Goal: Task Accomplishment & Management: Manage account settings

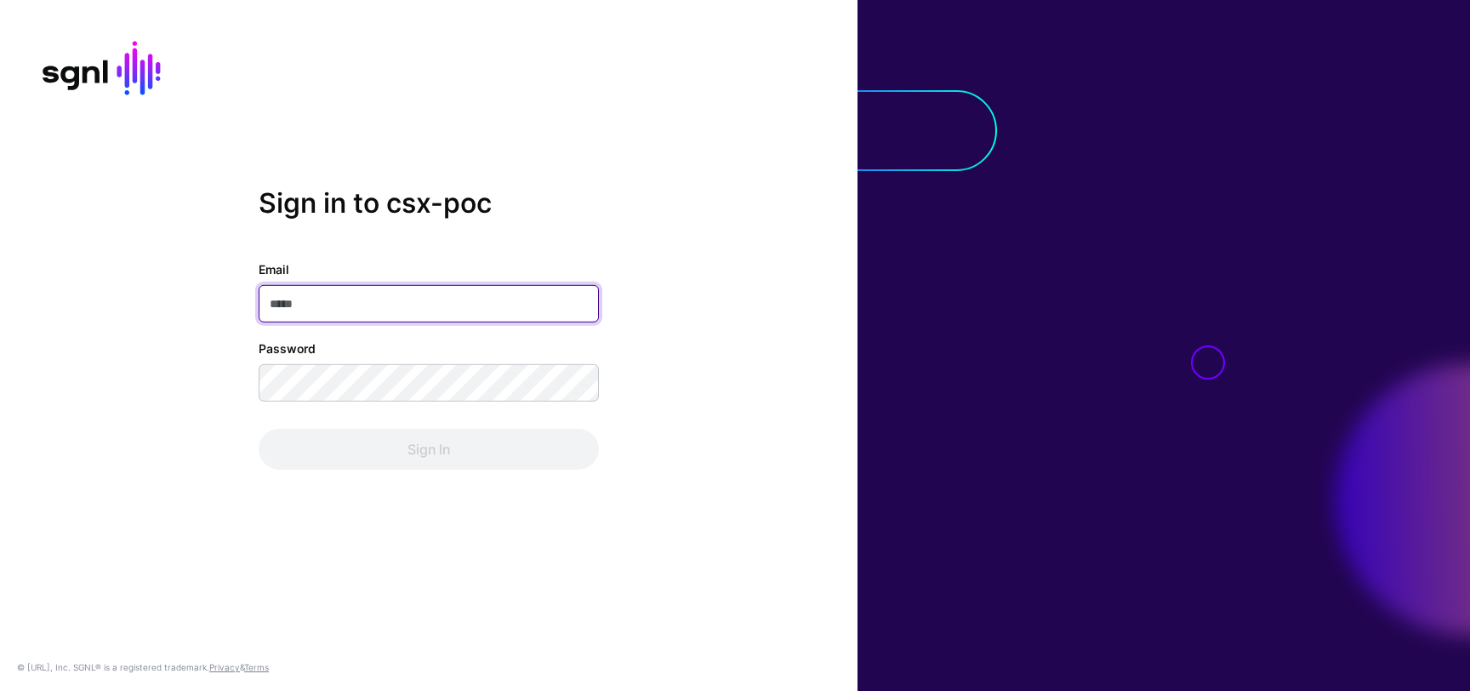
type input "**********"
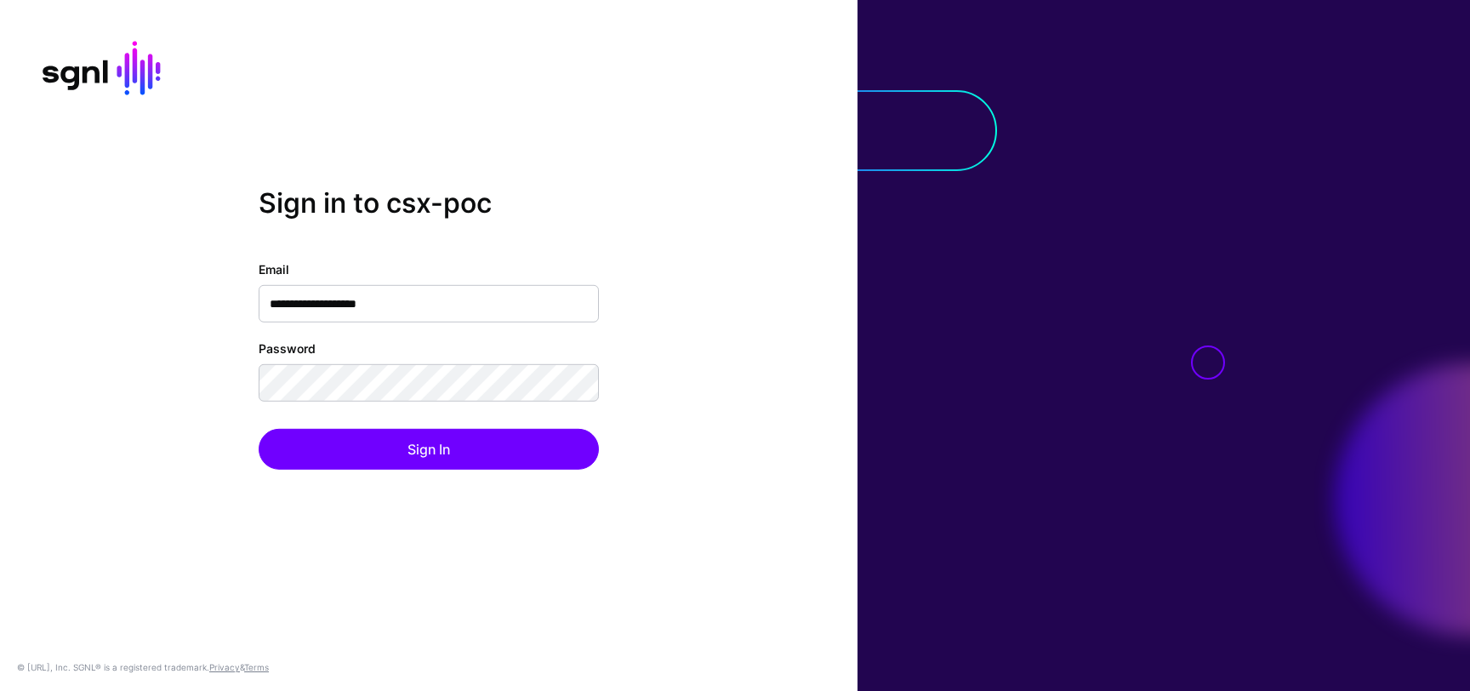
click at [439, 485] on div "**********" at bounding box center [428, 345] width 857 height 316
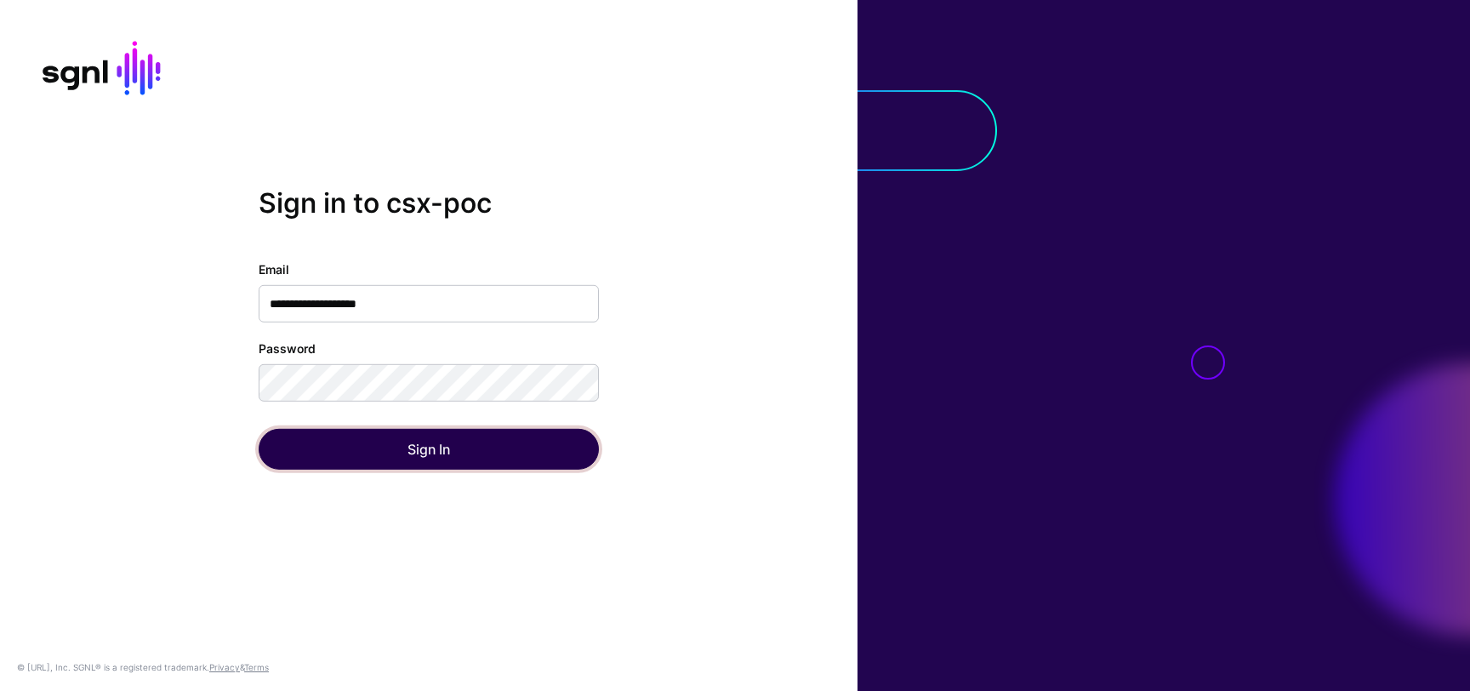
click at [447, 458] on button "Sign In" at bounding box center [429, 449] width 340 height 41
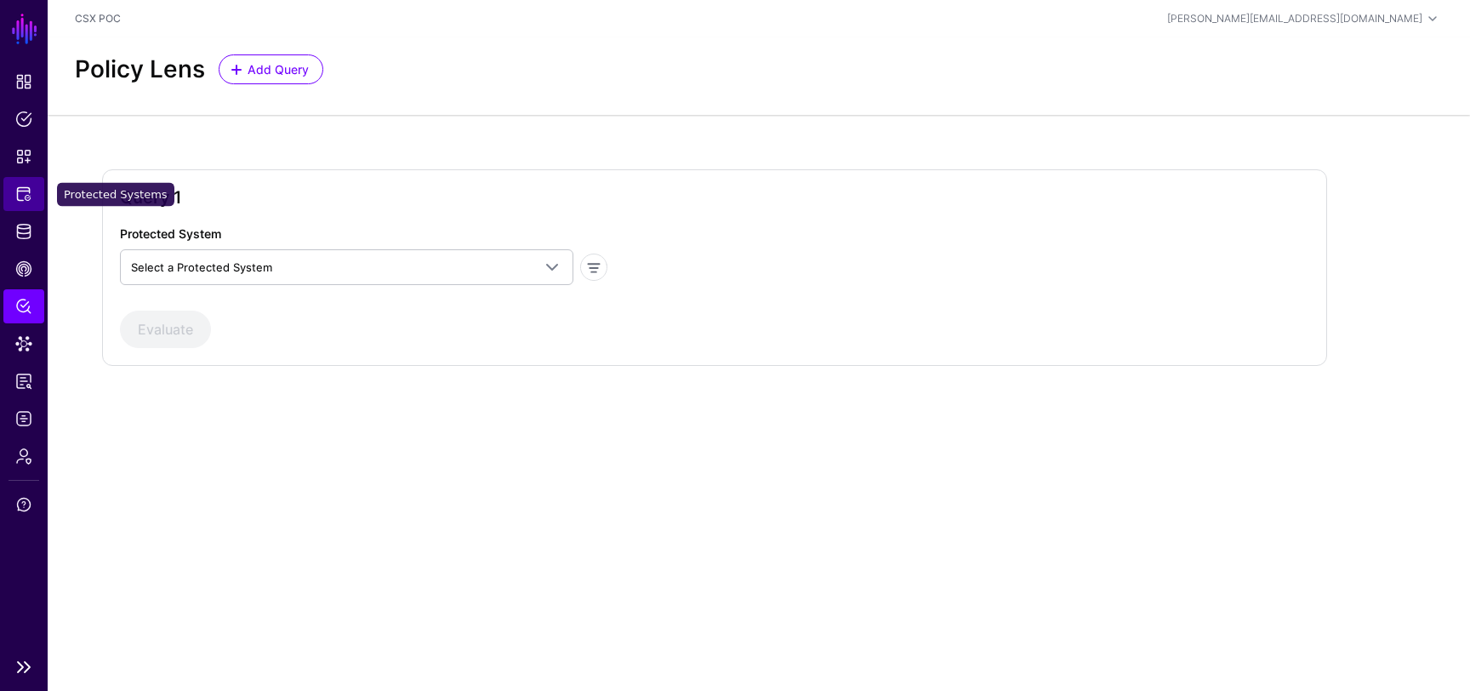
click at [21, 193] on span "Protected Systems" at bounding box center [23, 193] width 17 height 17
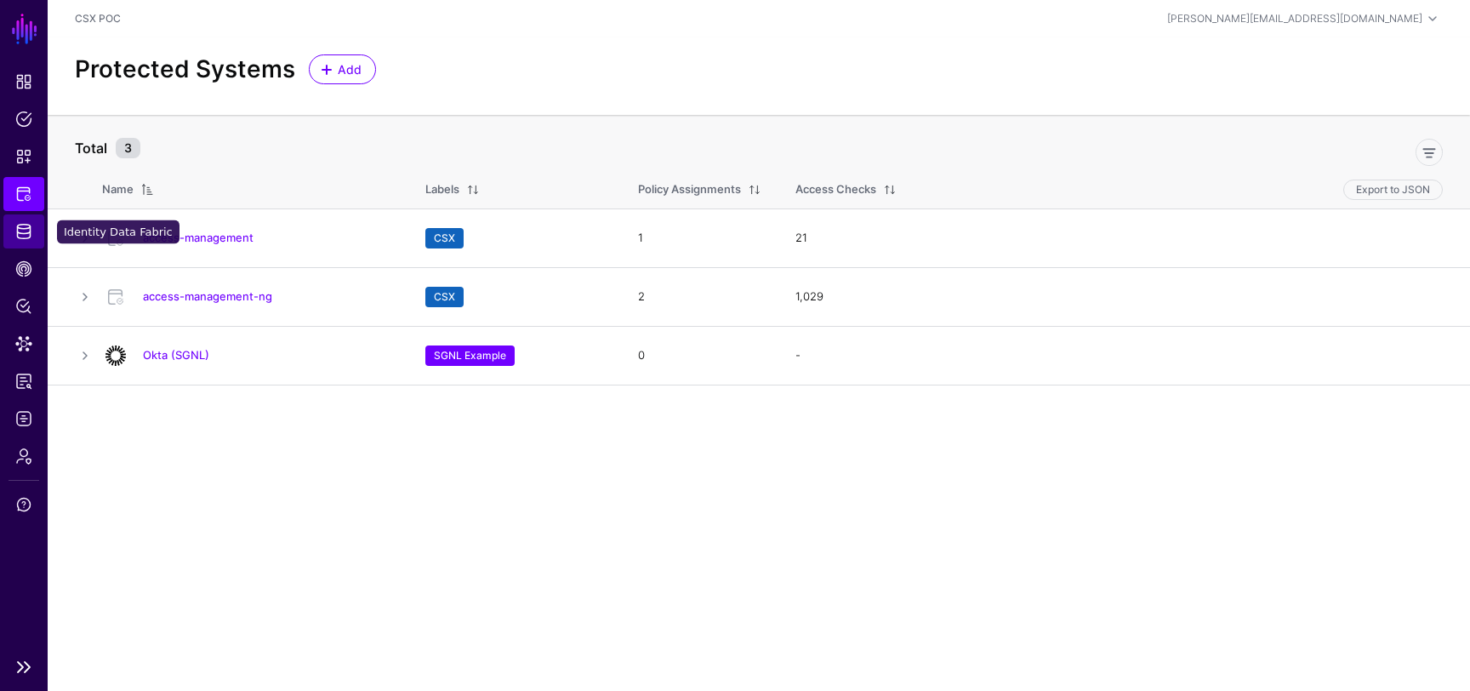
click at [33, 234] on link "Identity Data Fabric" at bounding box center [23, 231] width 41 height 34
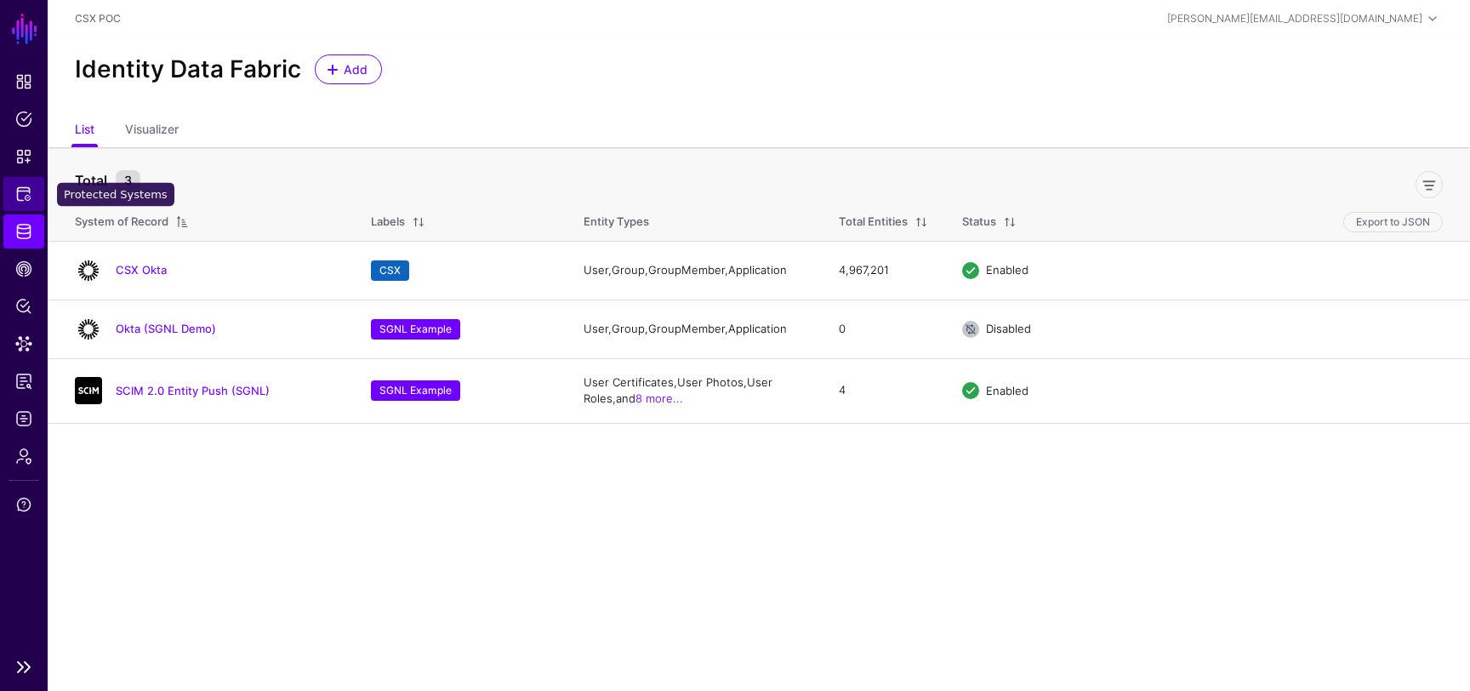
click at [20, 188] on span "Protected Systems" at bounding box center [23, 193] width 17 height 17
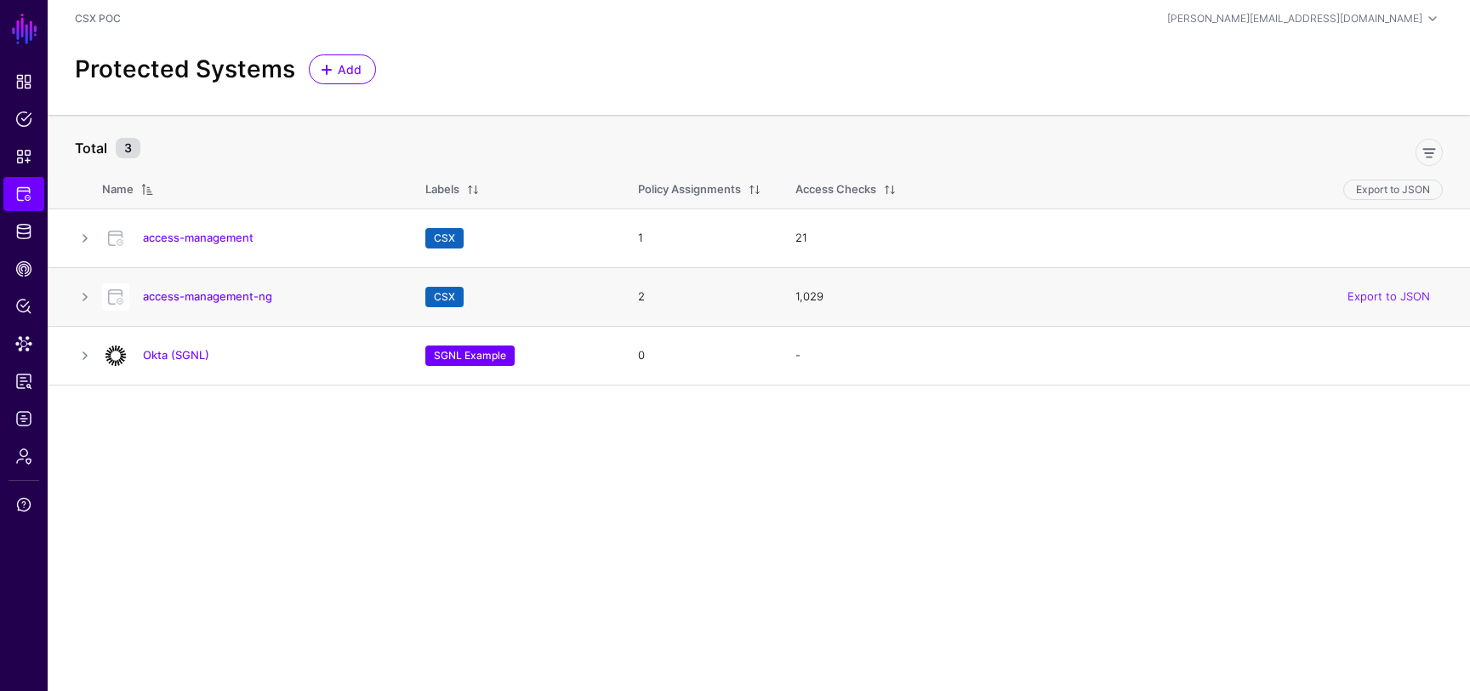
click at [228, 311] on td "access-management-ng" at bounding box center [255, 296] width 306 height 59
click at [221, 298] on link "access-management-ng" at bounding box center [207, 296] width 129 height 14
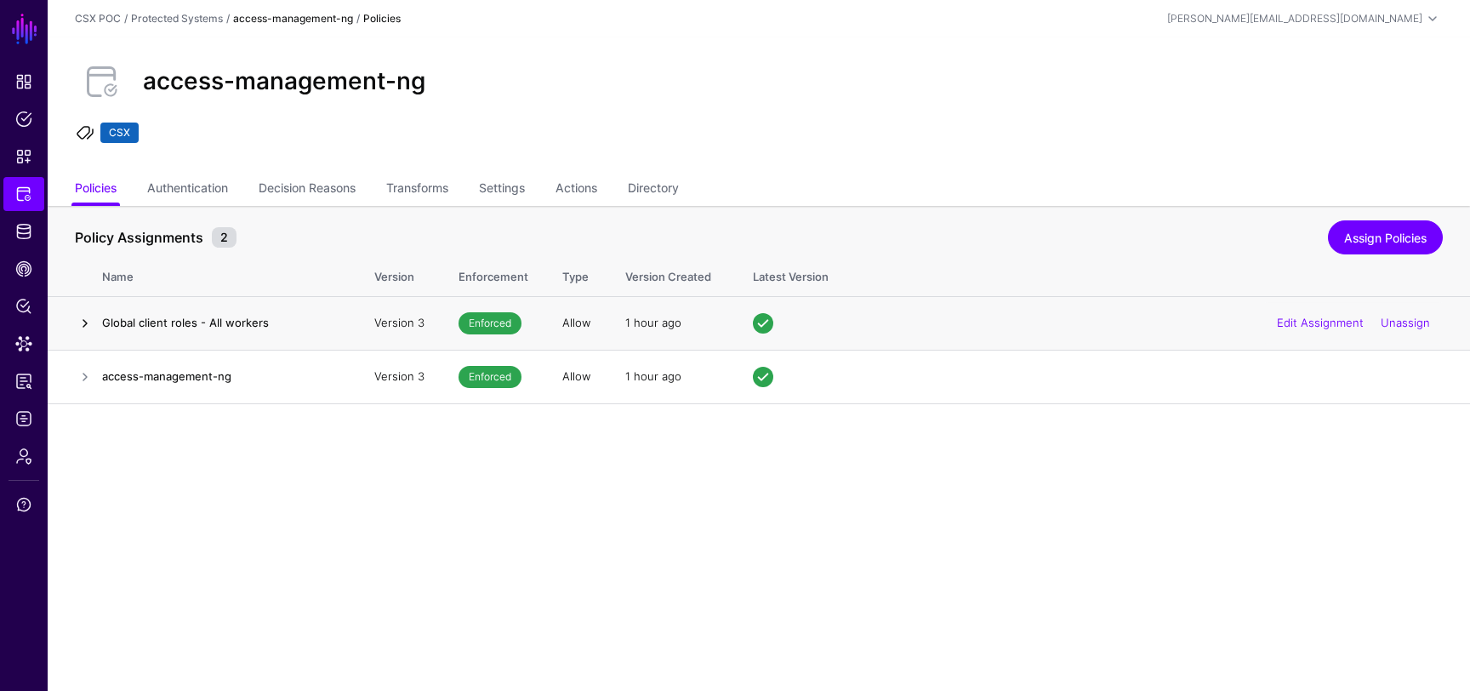
click at [90, 321] on link at bounding box center [85, 323] width 20 height 20
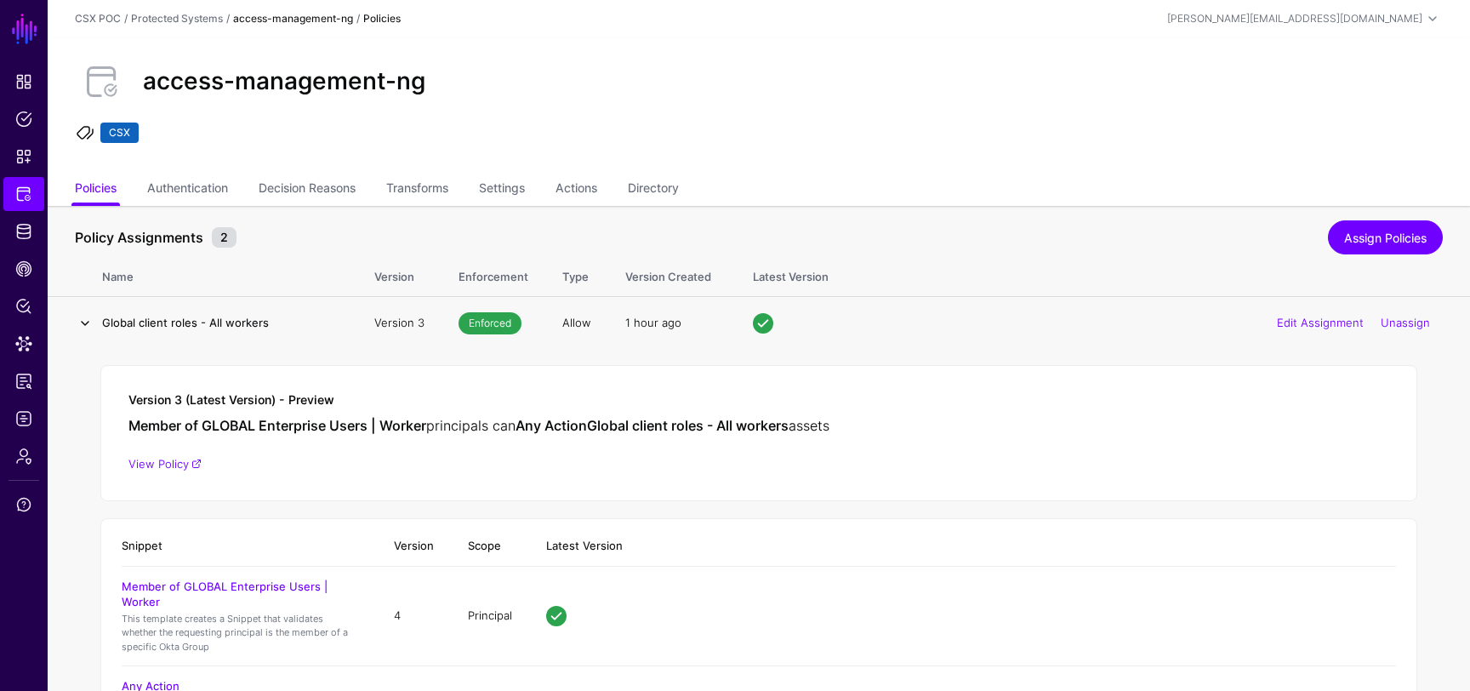
click at [83, 325] on link at bounding box center [85, 323] width 20 height 20
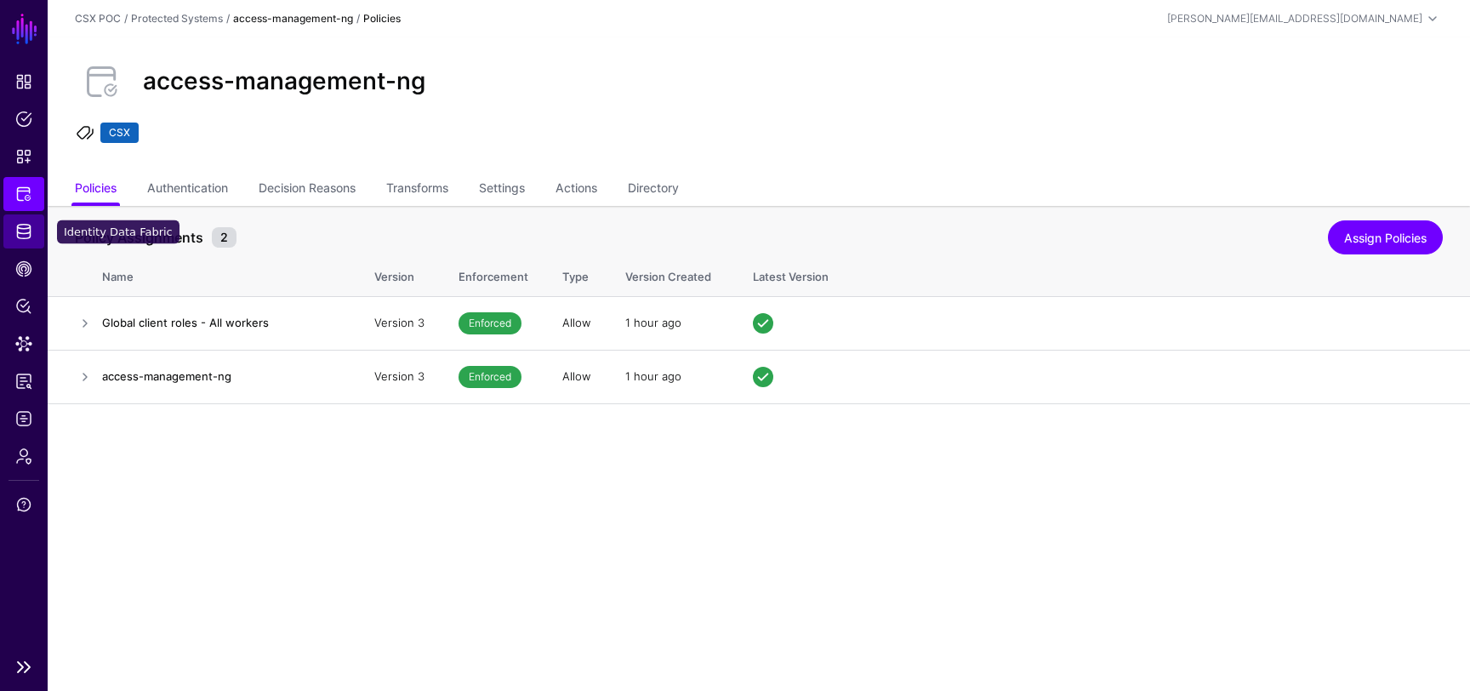
click at [22, 235] on span "Identity Data Fabric" at bounding box center [23, 231] width 17 height 17
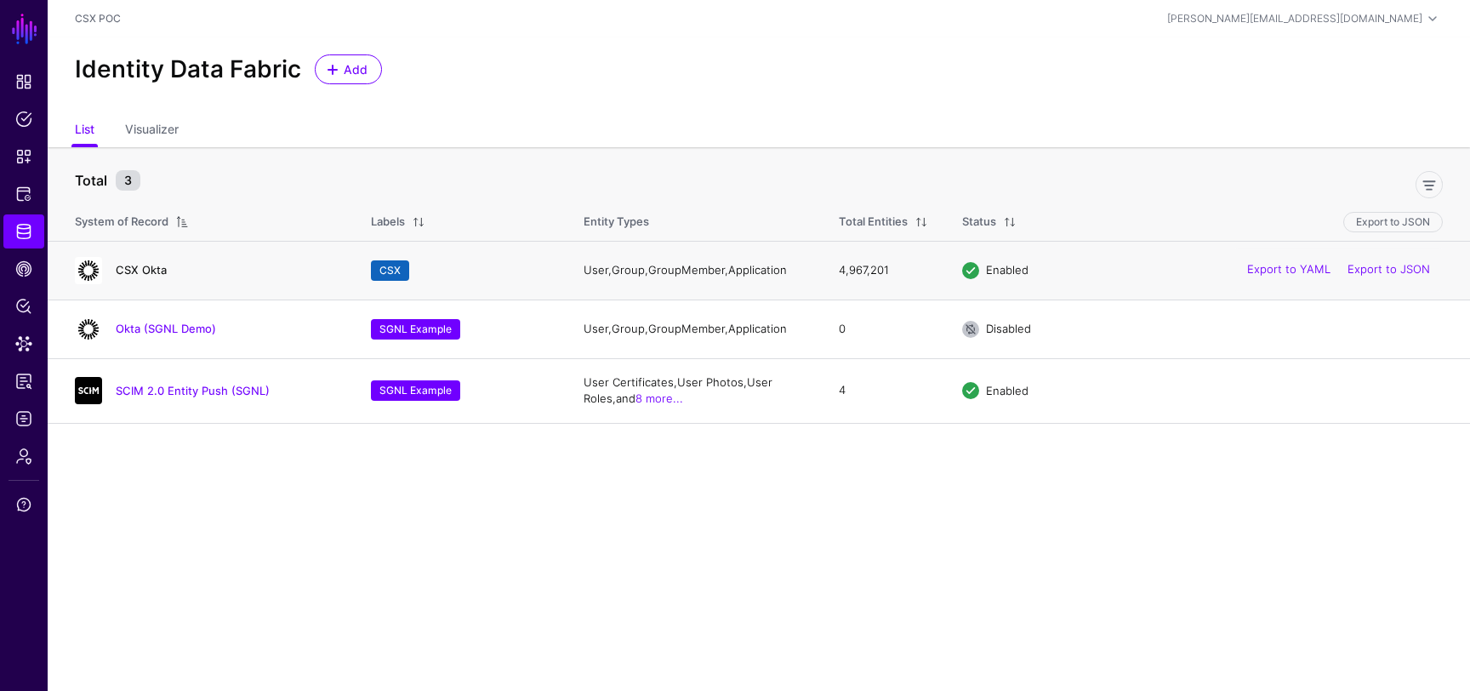
click at [143, 272] on link "CSX Okta" at bounding box center [141, 270] width 51 height 14
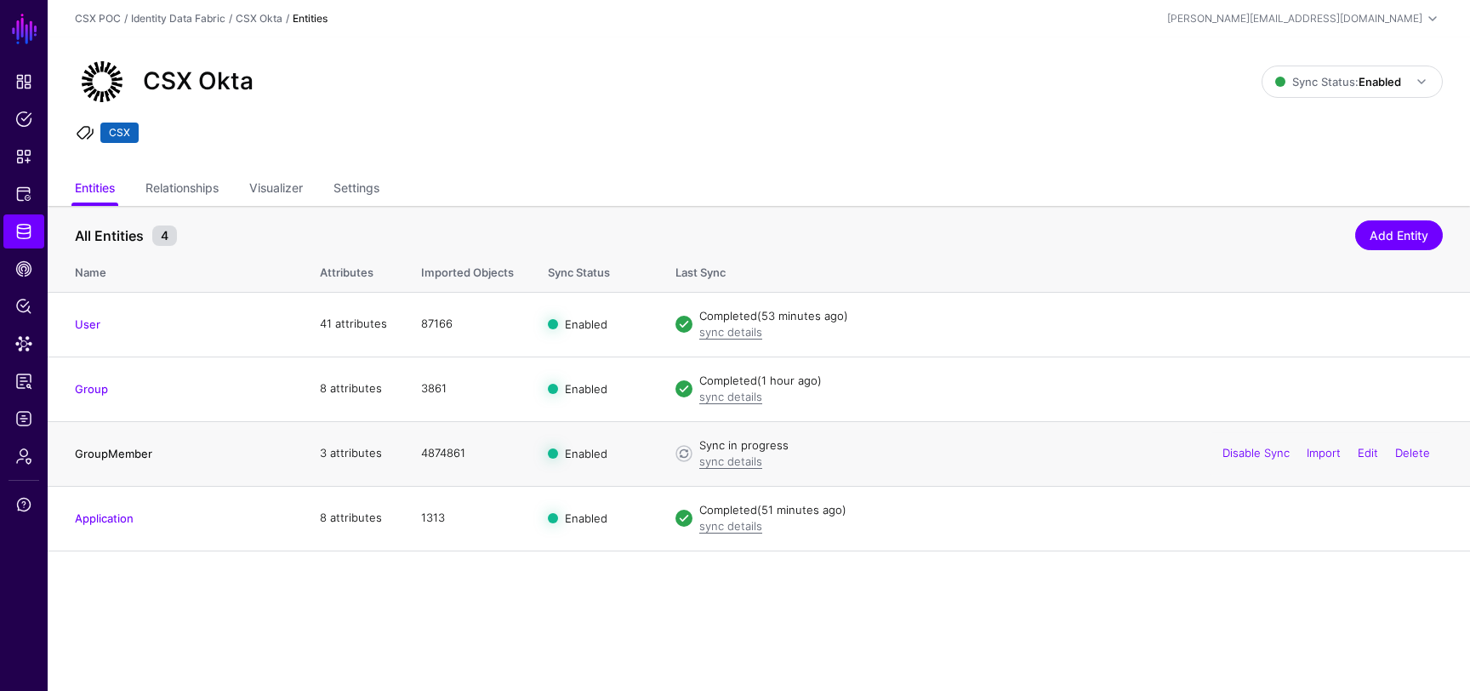
click at [132, 448] on link "GroupMember" at bounding box center [113, 453] width 77 height 14
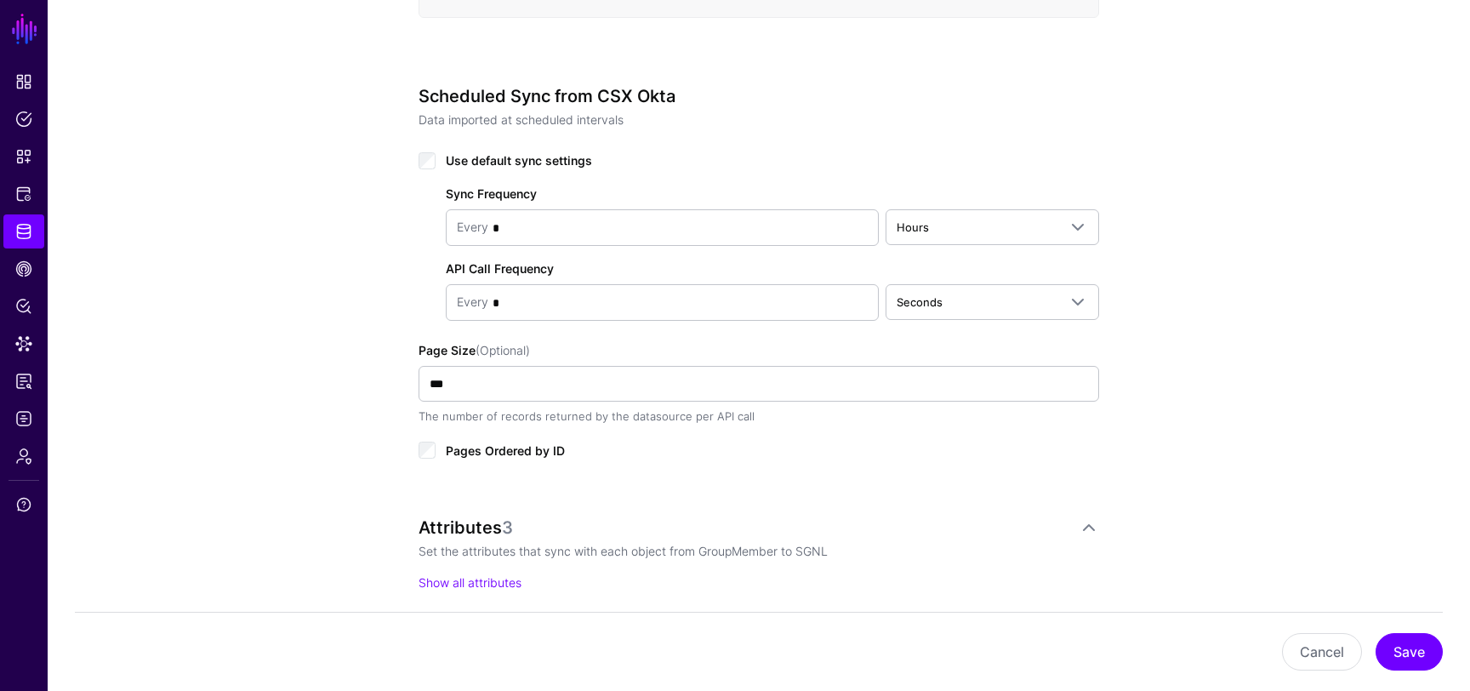
scroll to position [805, 0]
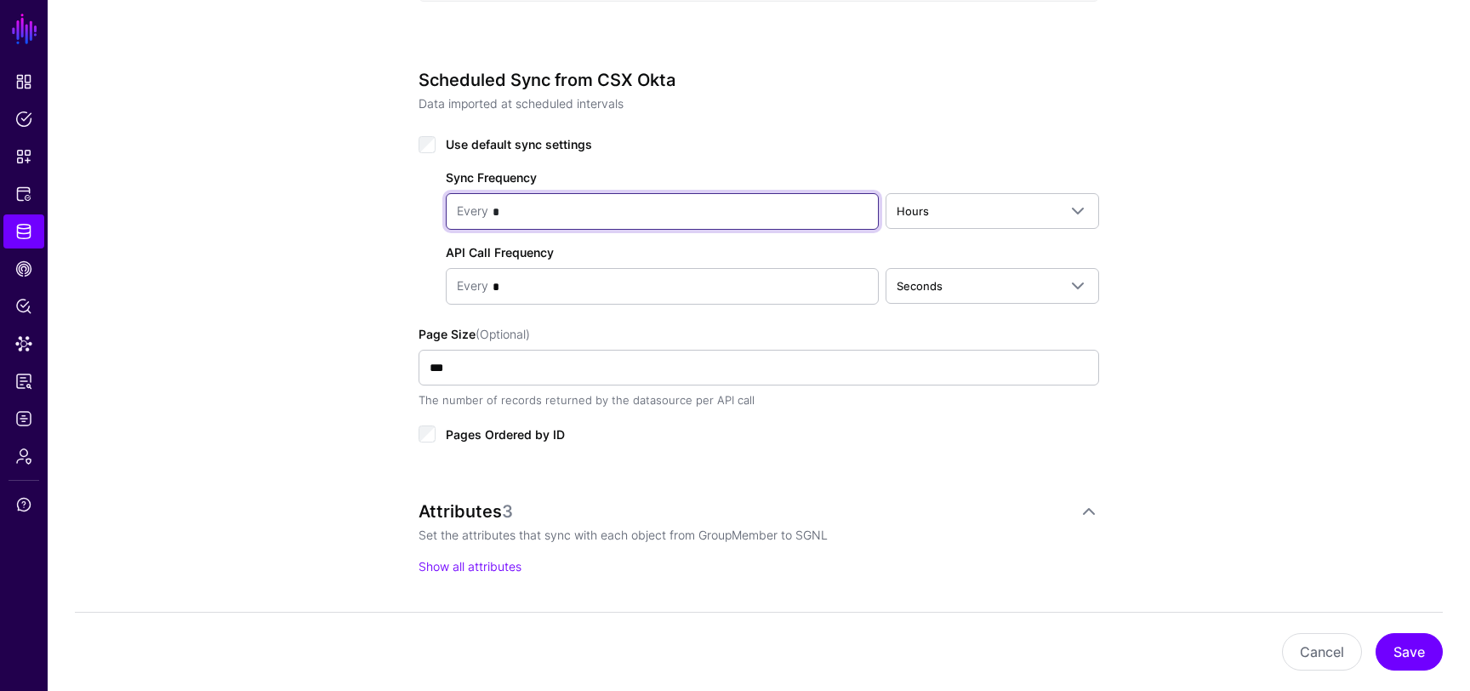
click at [548, 205] on input "*" at bounding box center [677, 212] width 379 height 34
type input "*"
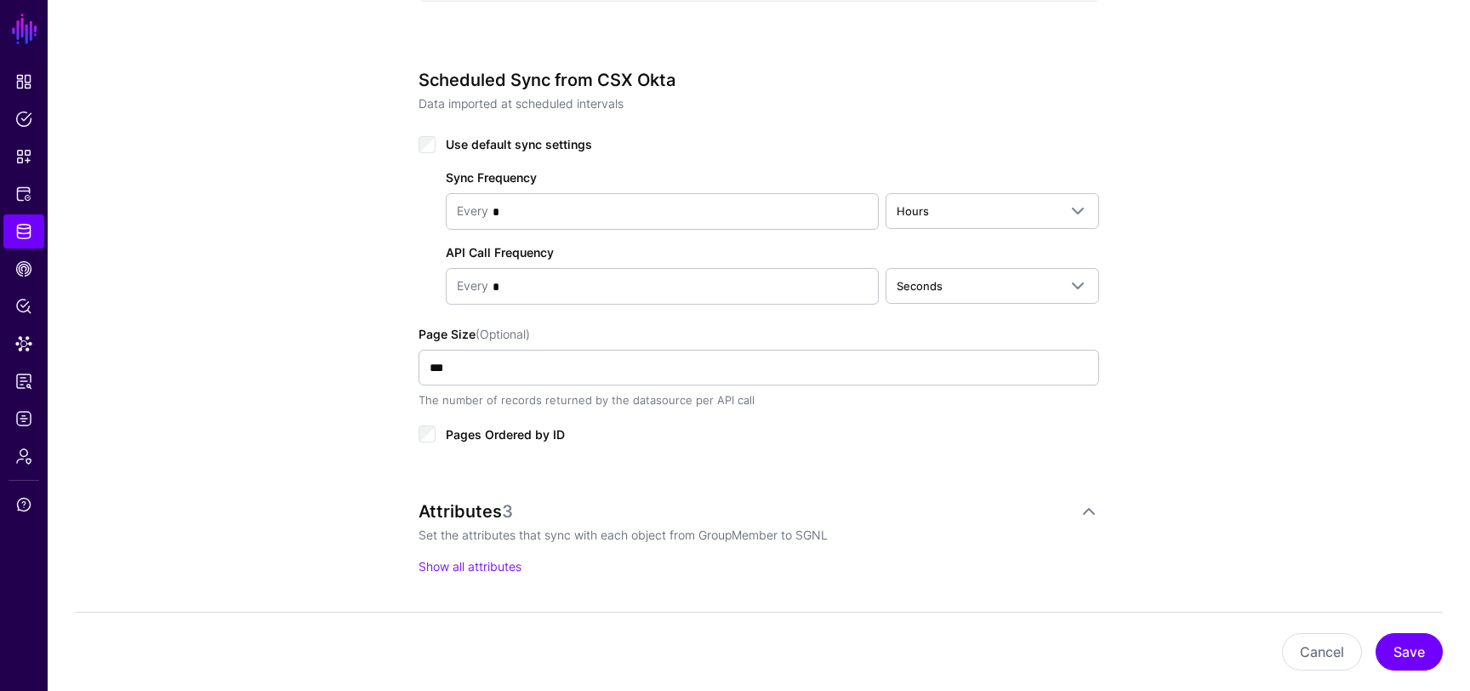
click at [1302, 498] on div "**********" at bounding box center [759, 202] width 1422 height 1737
click at [1422, 645] on button "Save" at bounding box center [1408, 651] width 67 height 37
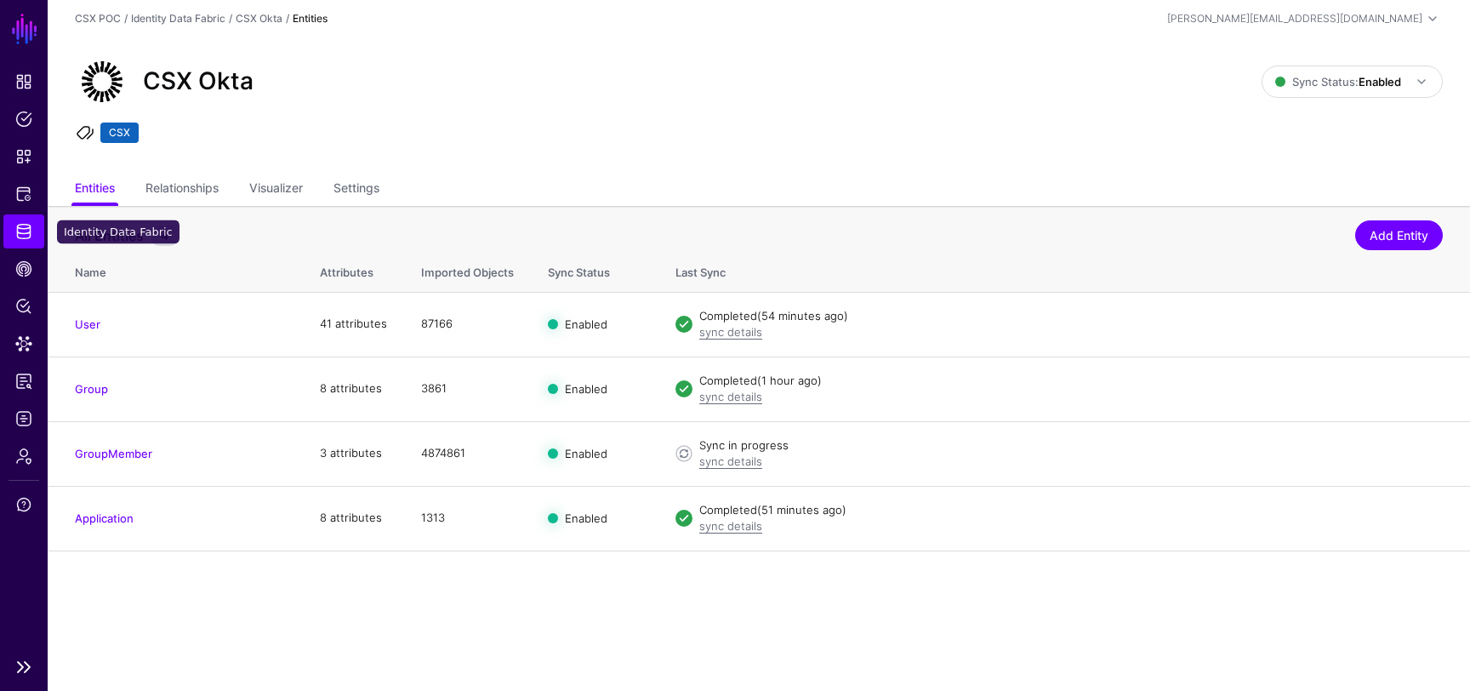
click at [18, 232] on span "Identity Data Fabric" at bounding box center [23, 231] width 17 height 17
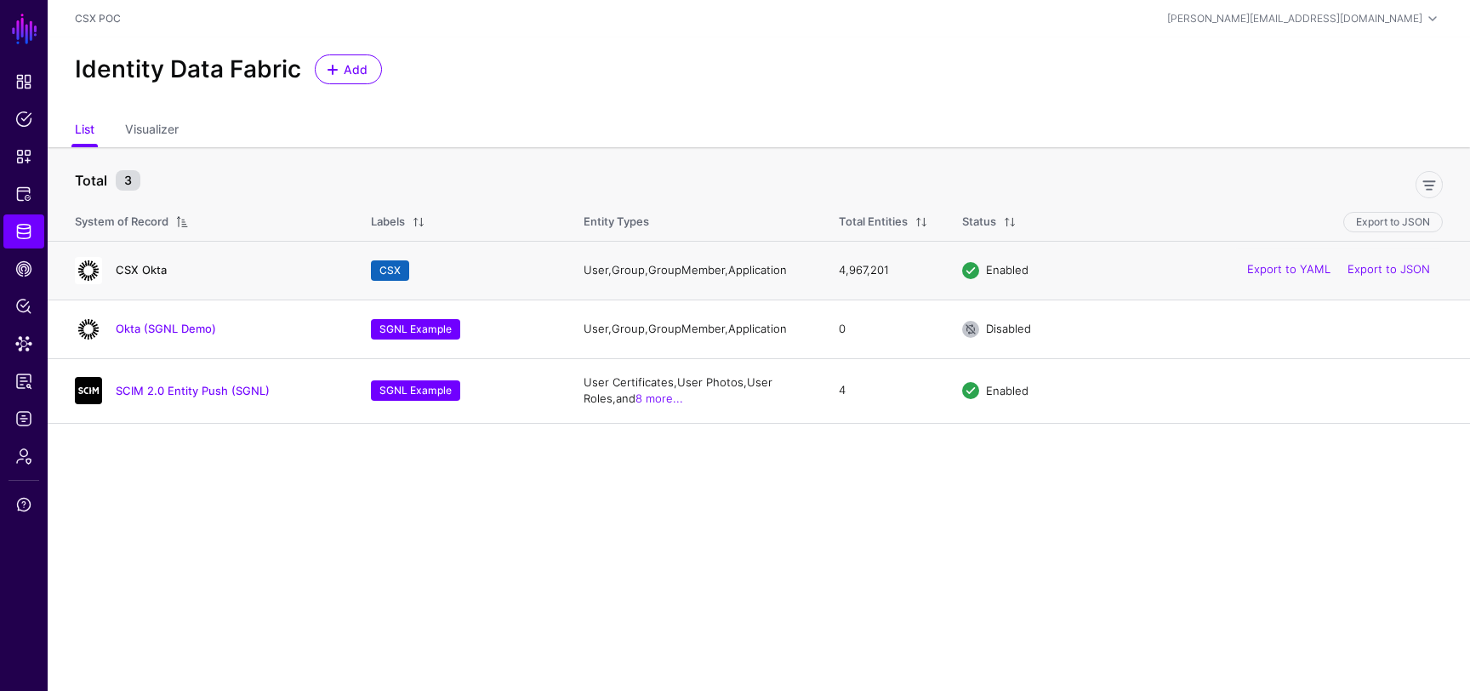
click at [122, 266] on link "CSX Okta" at bounding box center [141, 270] width 51 height 14
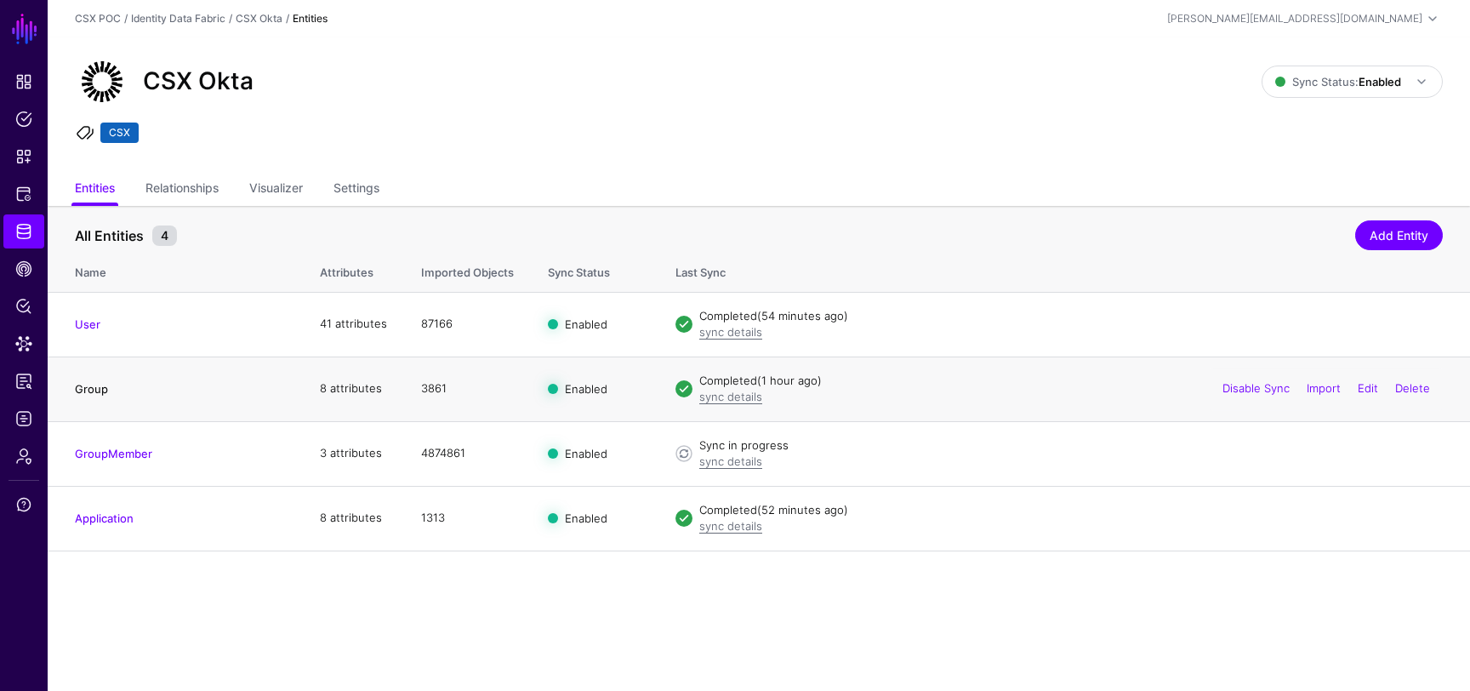
click at [88, 389] on link "Group" at bounding box center [91, 389] width 33 height 14
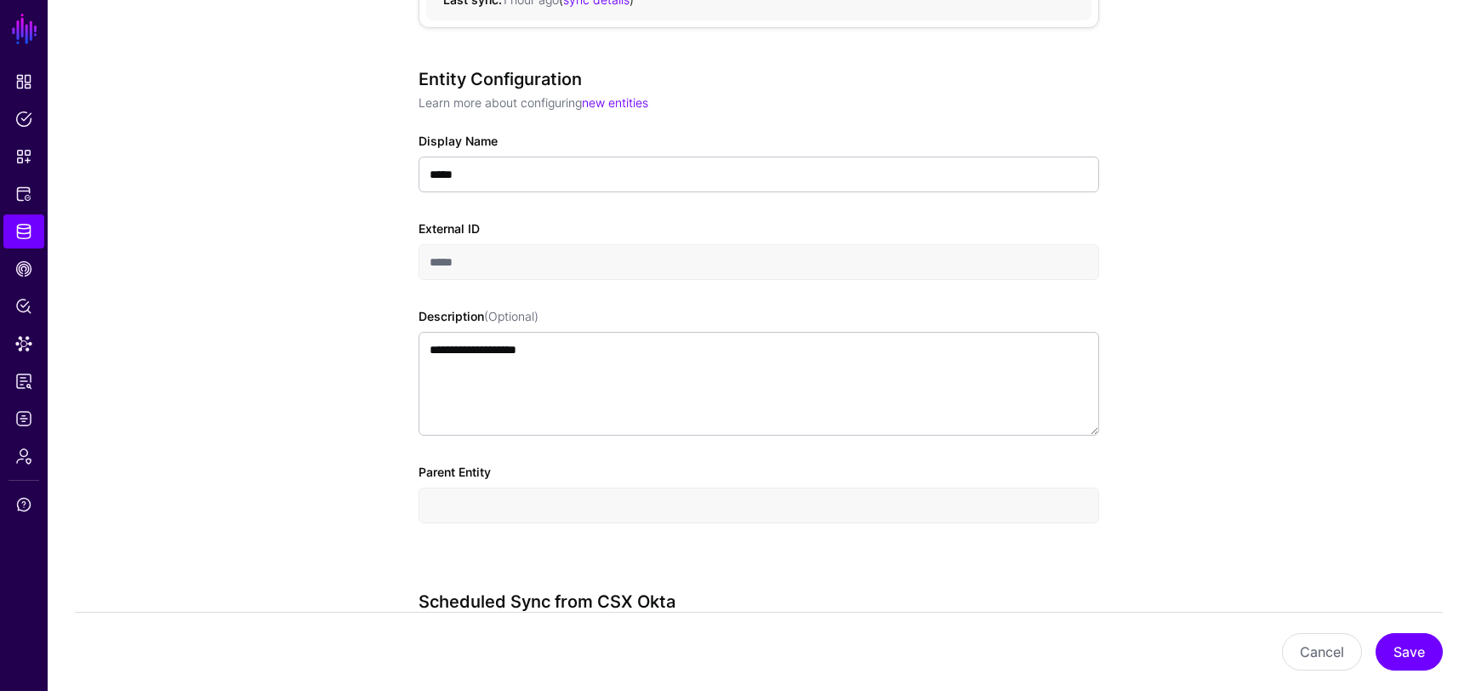
scroll to position [188, 0]
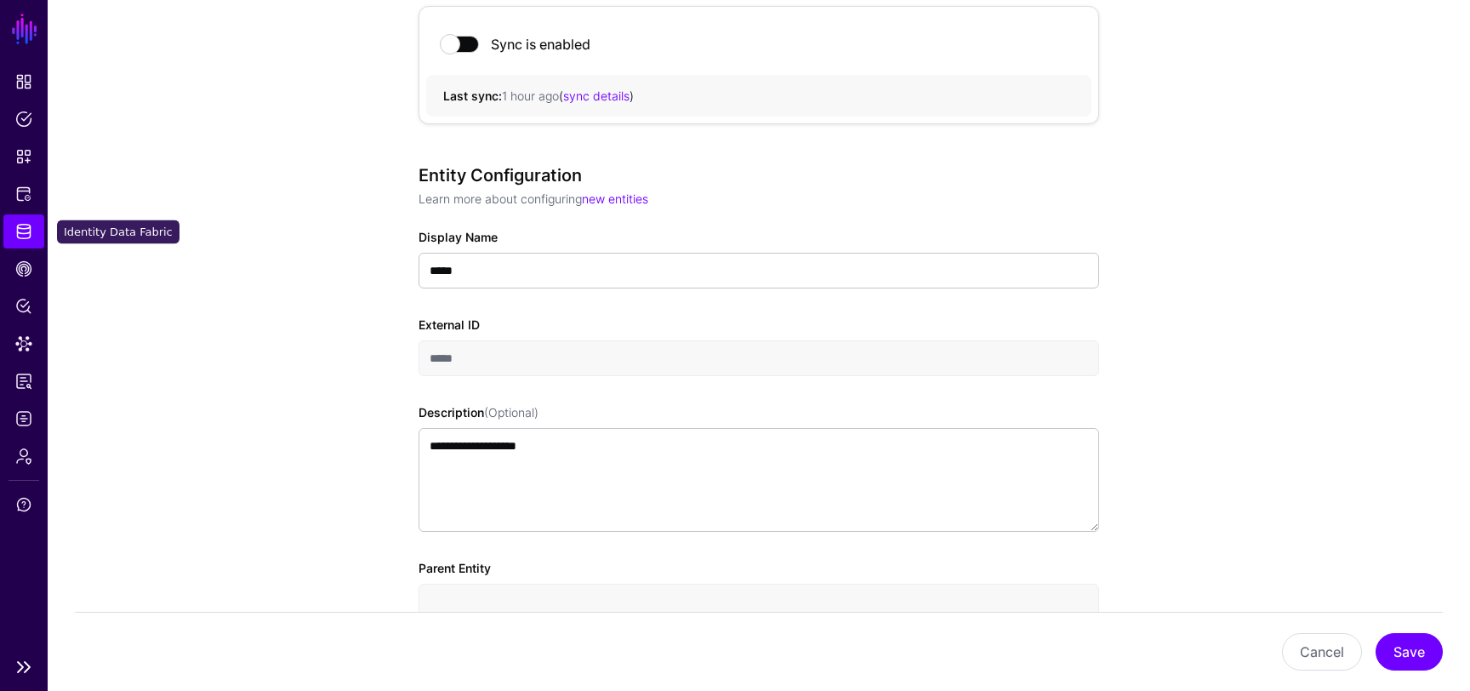
click at [15, 228] on span "Identity Data Fabric" at bounding box center [23, 231] width 17 height 17
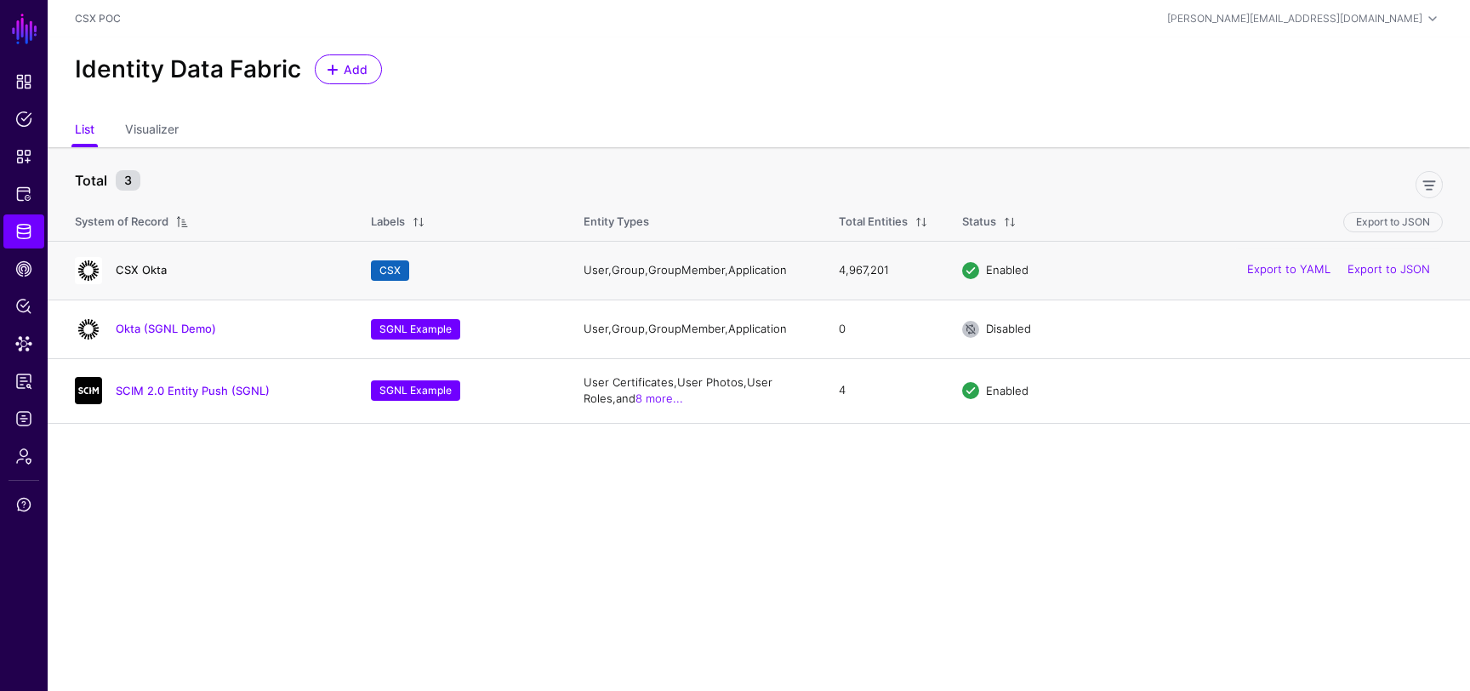
click at [138, 264] on link "CSX Okta" at bounding box center [141, 270] width 51 height 14
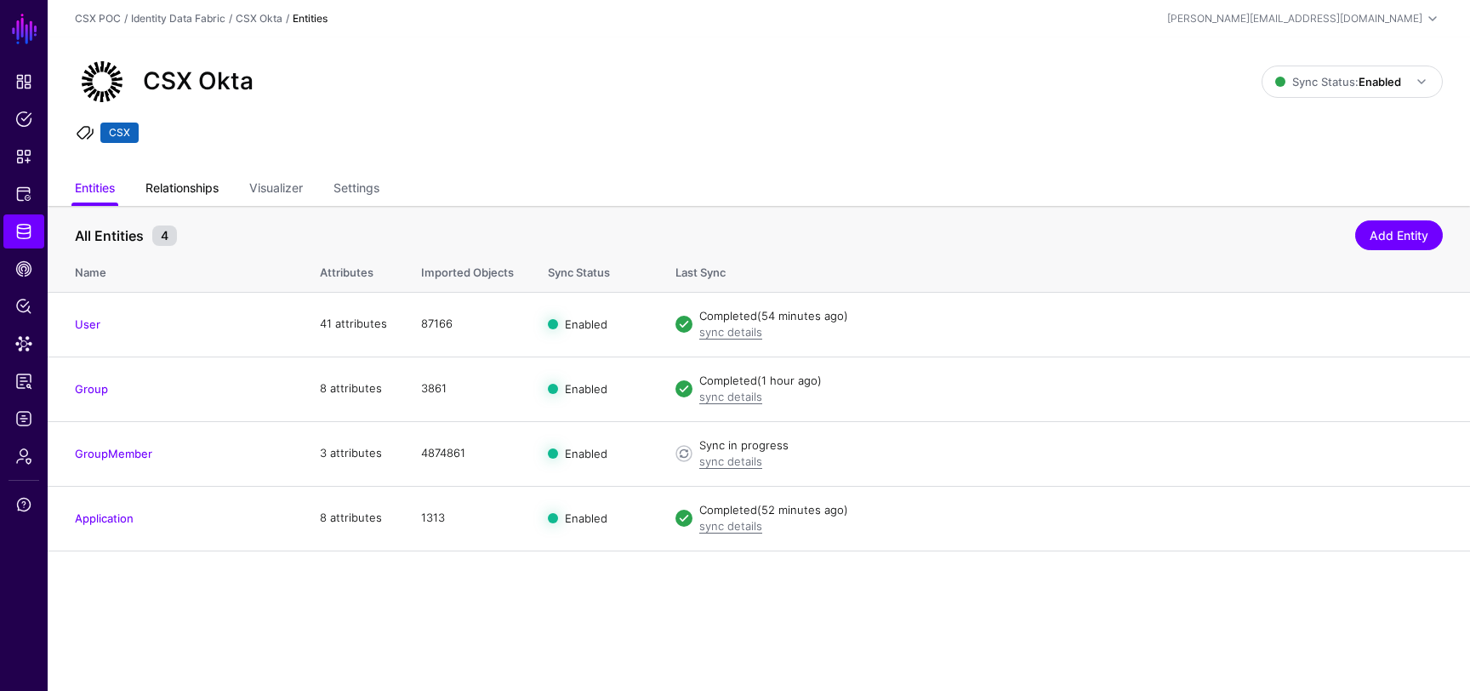
click at [202, 187] on link "Relationships" at bounding box center [181, 189] width 73 height 32
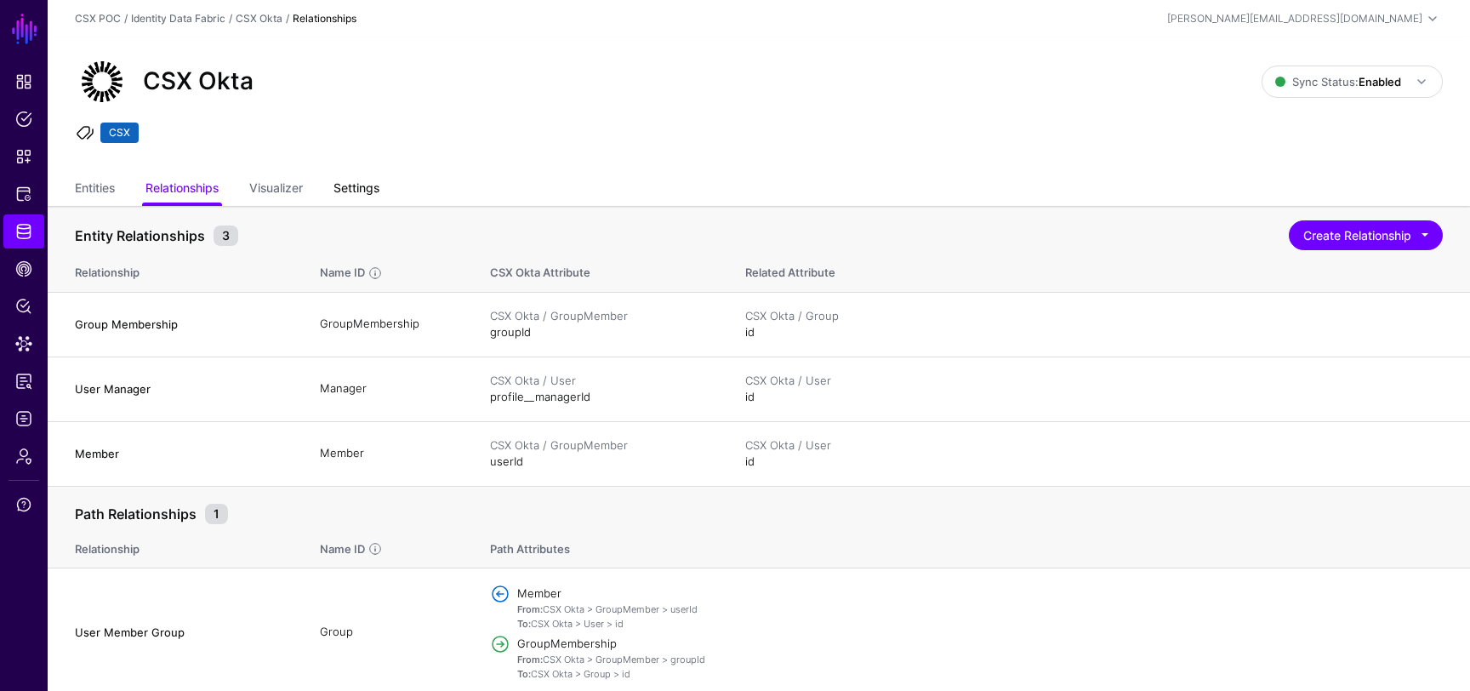
click at [374, 184] on link "Settings" at bounding box center [356, 189] width 46 height 32
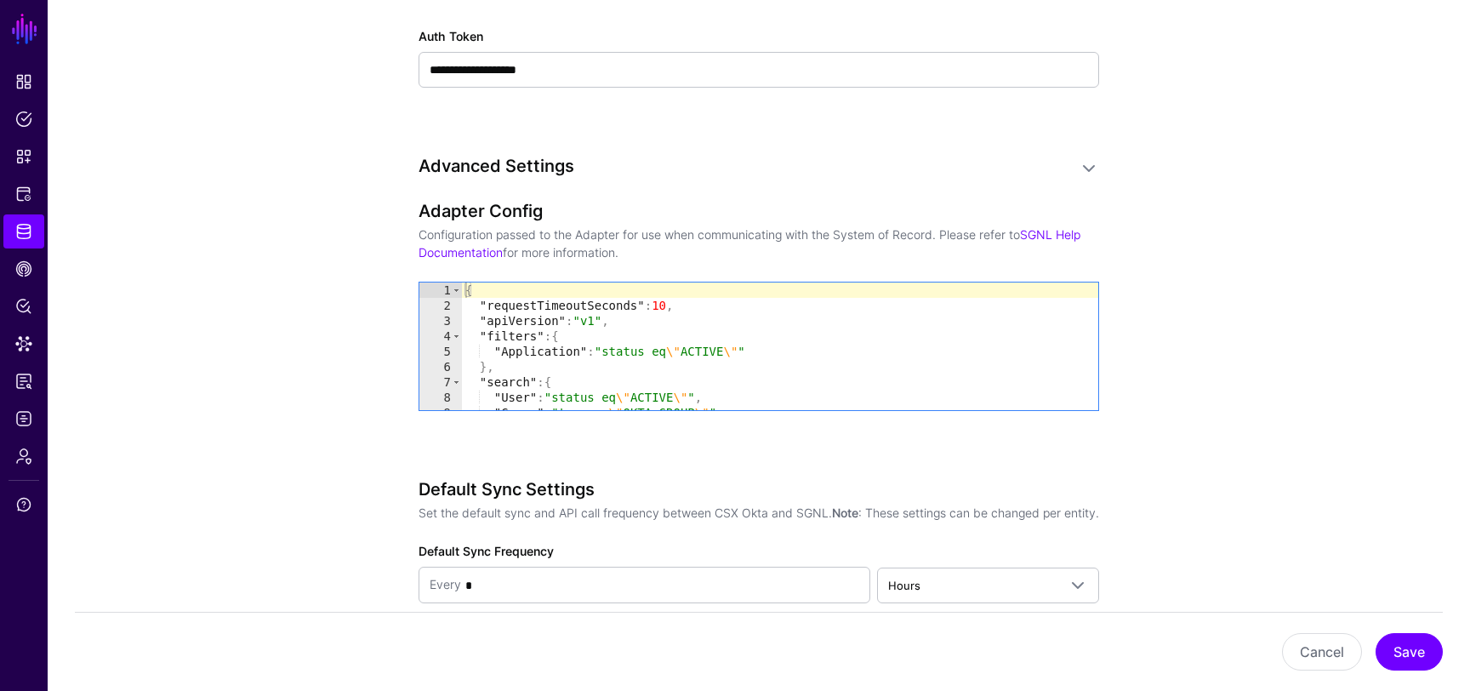
scroll to position [1336, 0]
